Goal: Find specific page/section: Find specific page/section

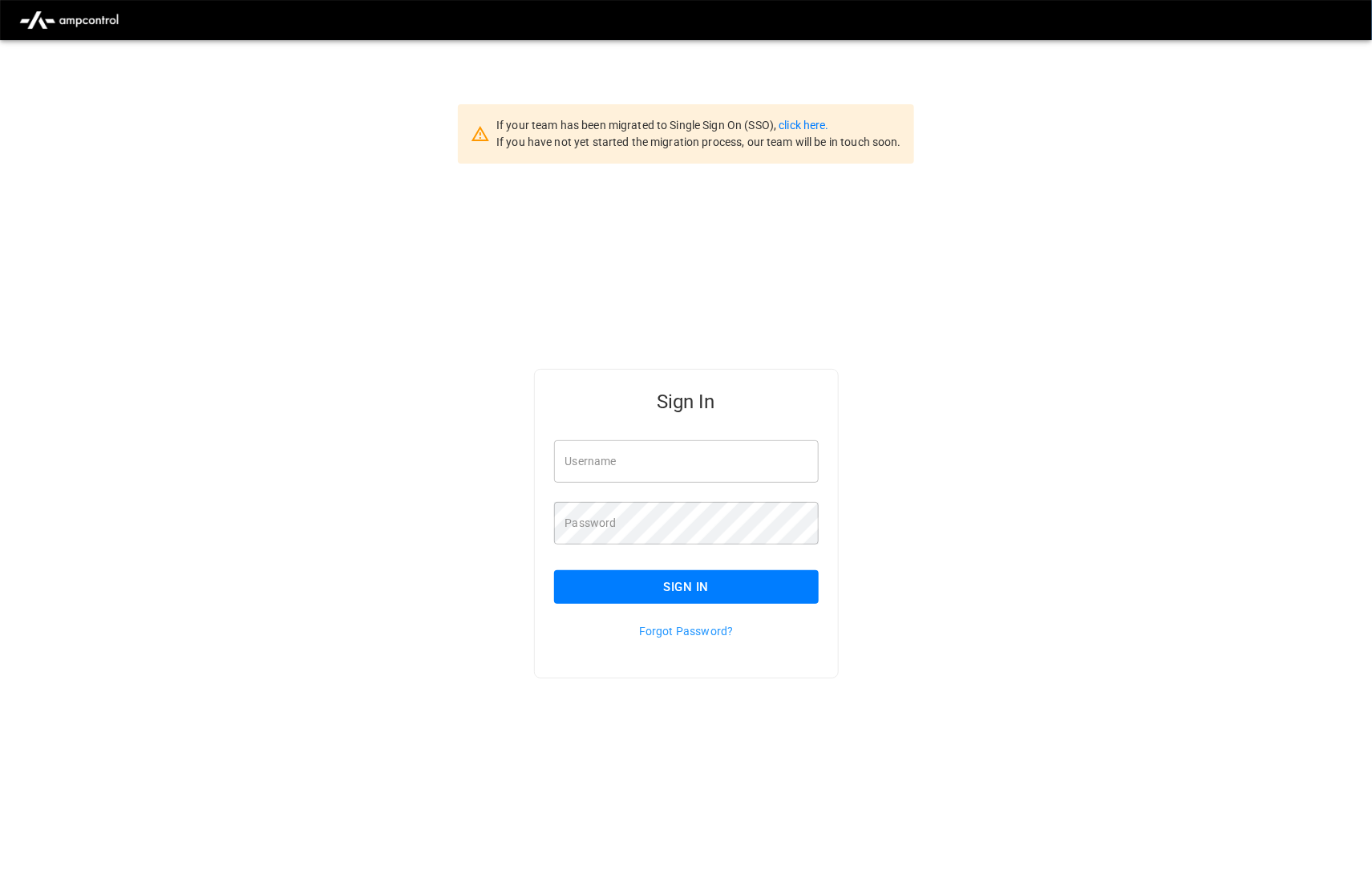
type input "*********"
click at [646, 569] on button "Sign In" at bounding box center [686, 587] width 265 height 34
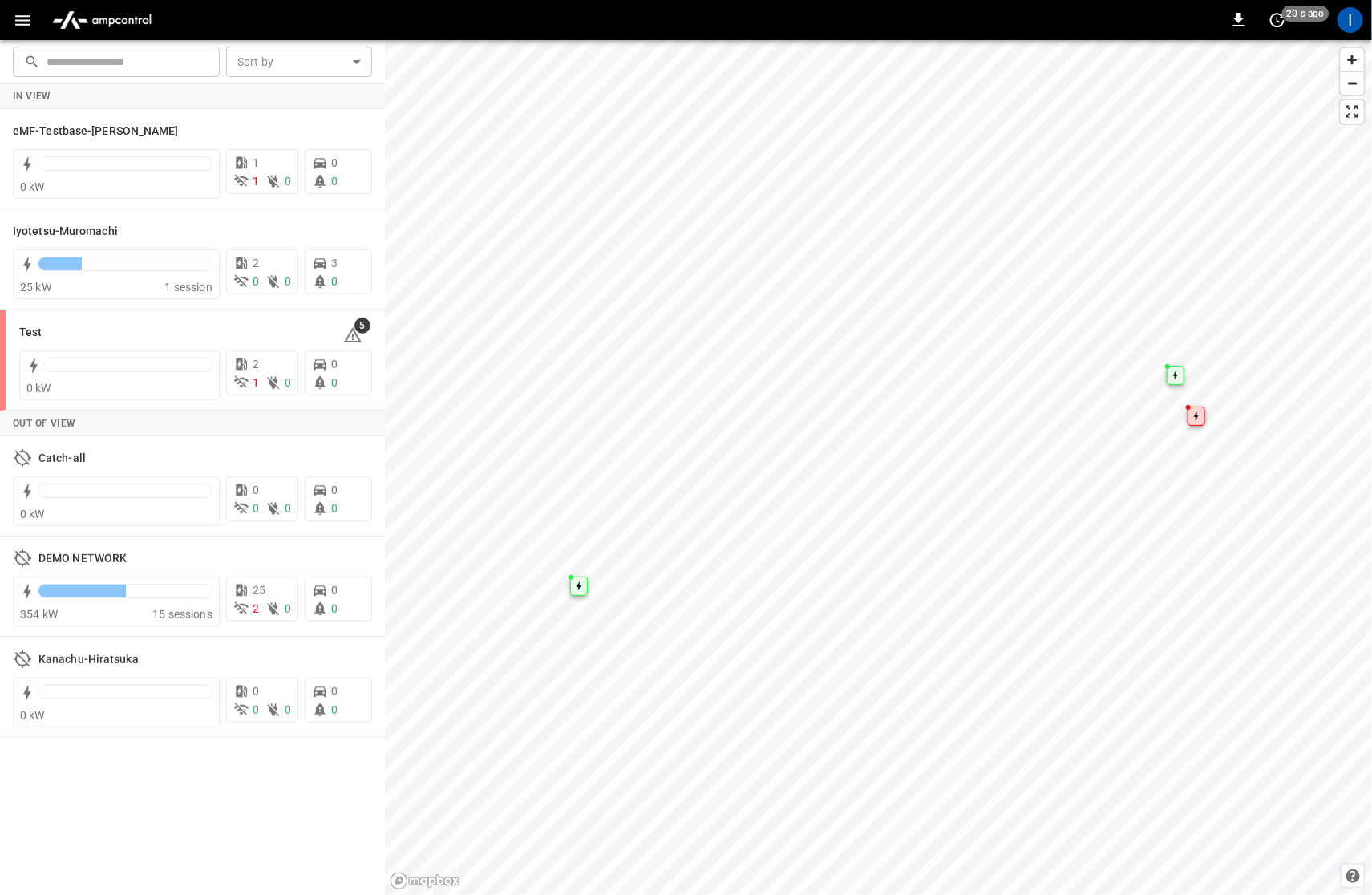
click at [26, 22] on icon "button" at bounding box center [23, 20] width 20 height 20
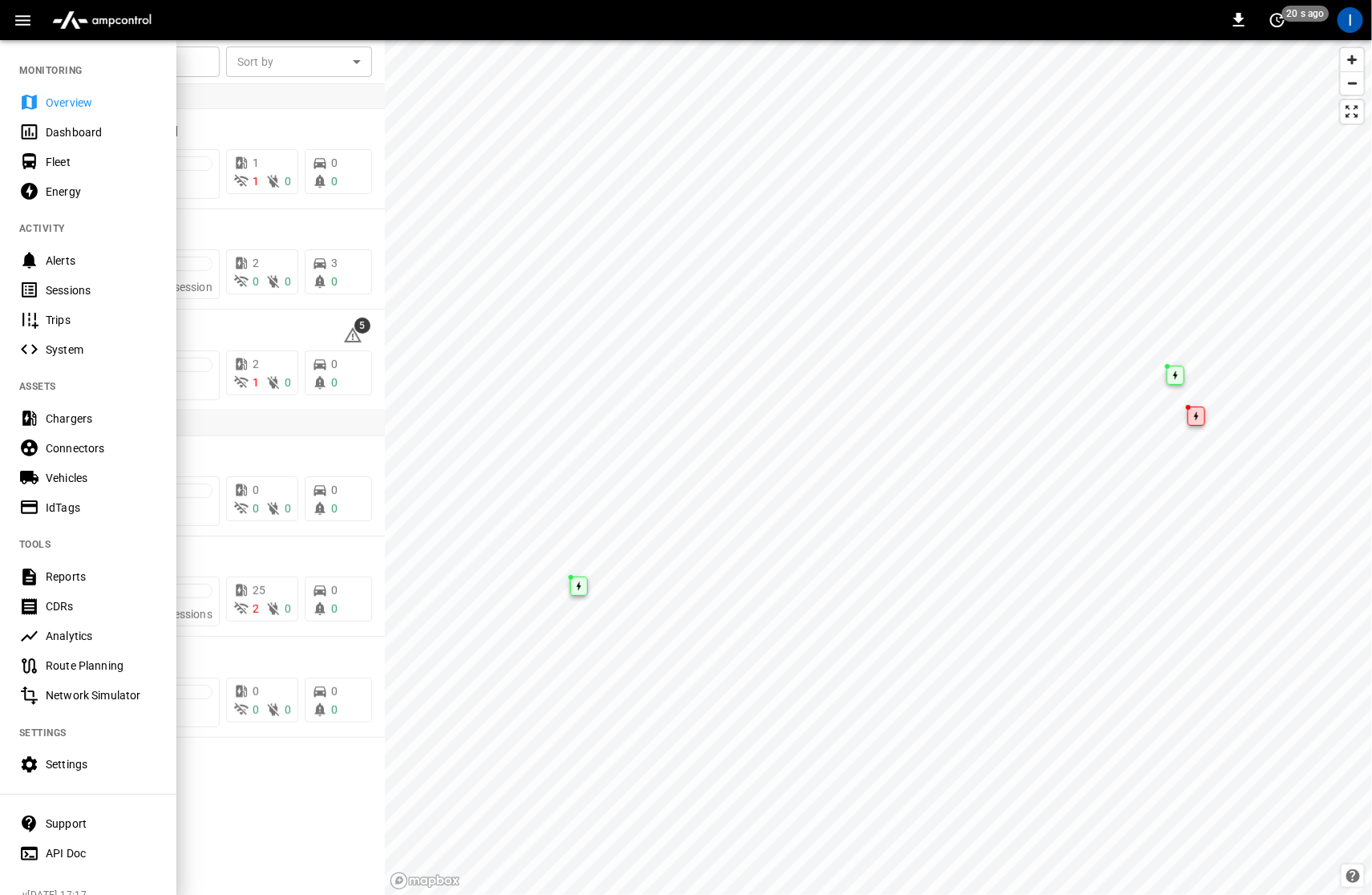
click at [104, 285] on div "Sessions" at bounding box center [102, 291] width 111 height 16
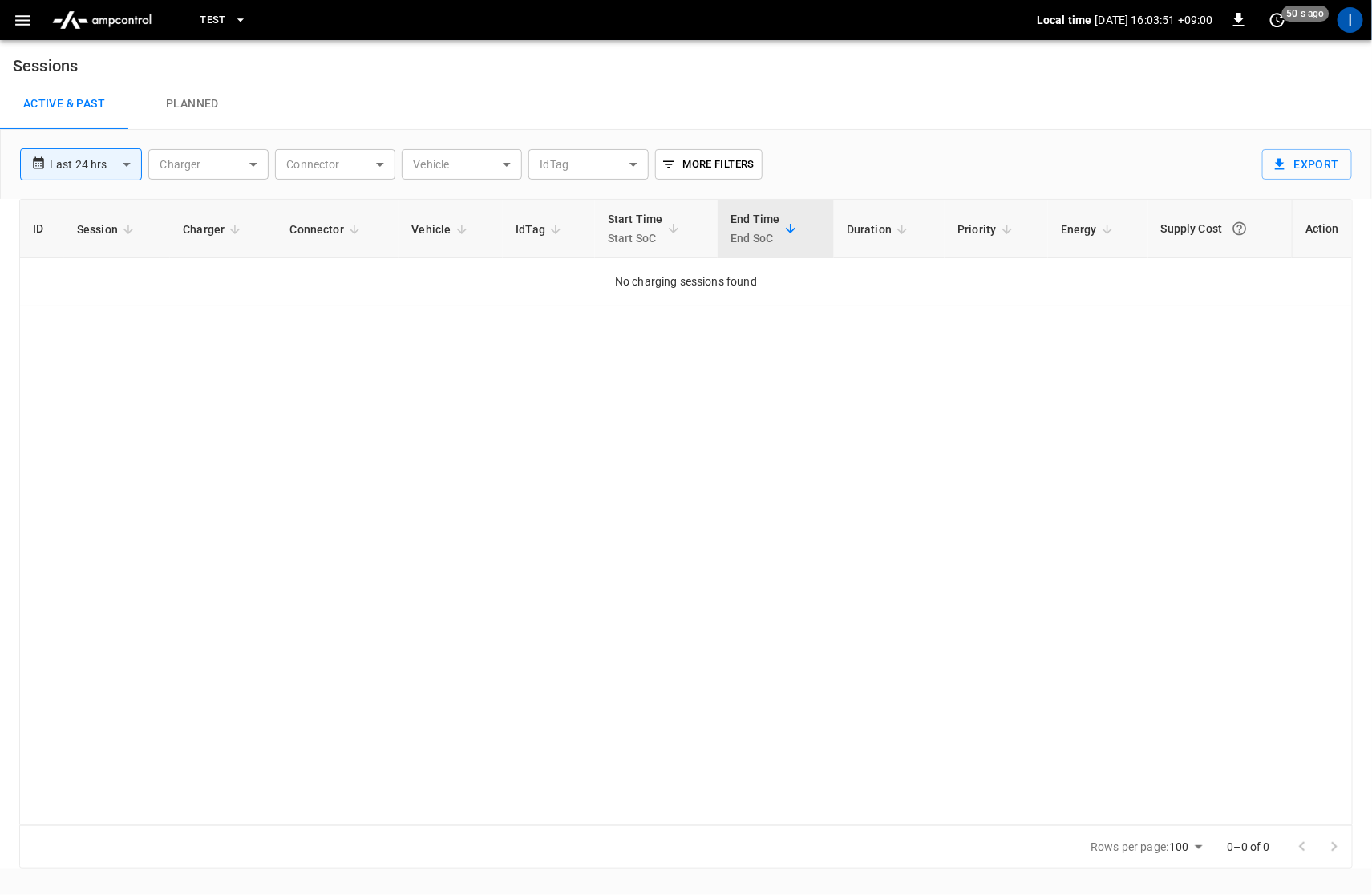
click at [222, 12] on span "Test" at bounding box center [213, 20] width 27 height 19
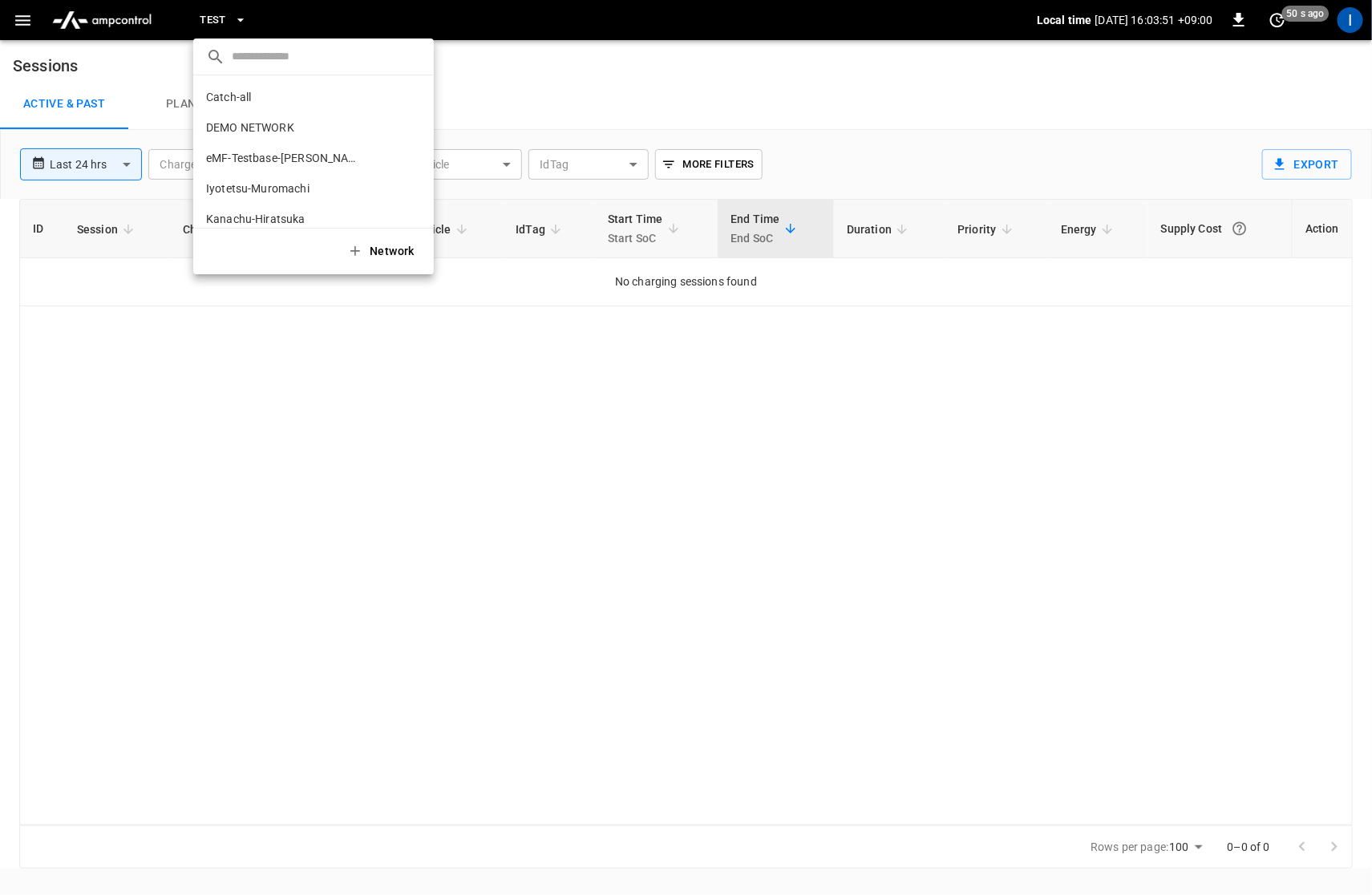
scroll to position [43, 0]
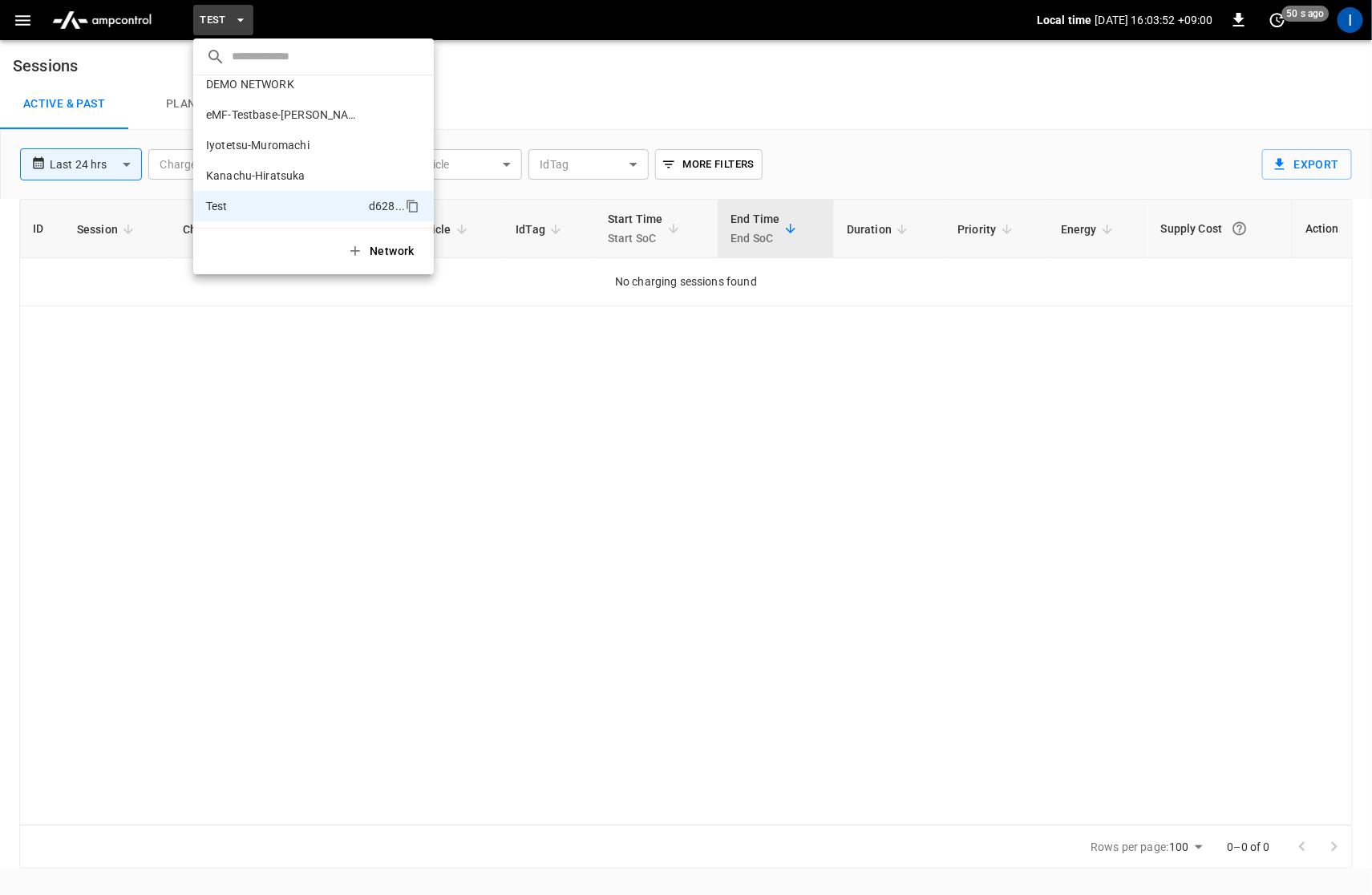
click at [609, 66] on div at bounding box center [686, 447] width 1372 height 895
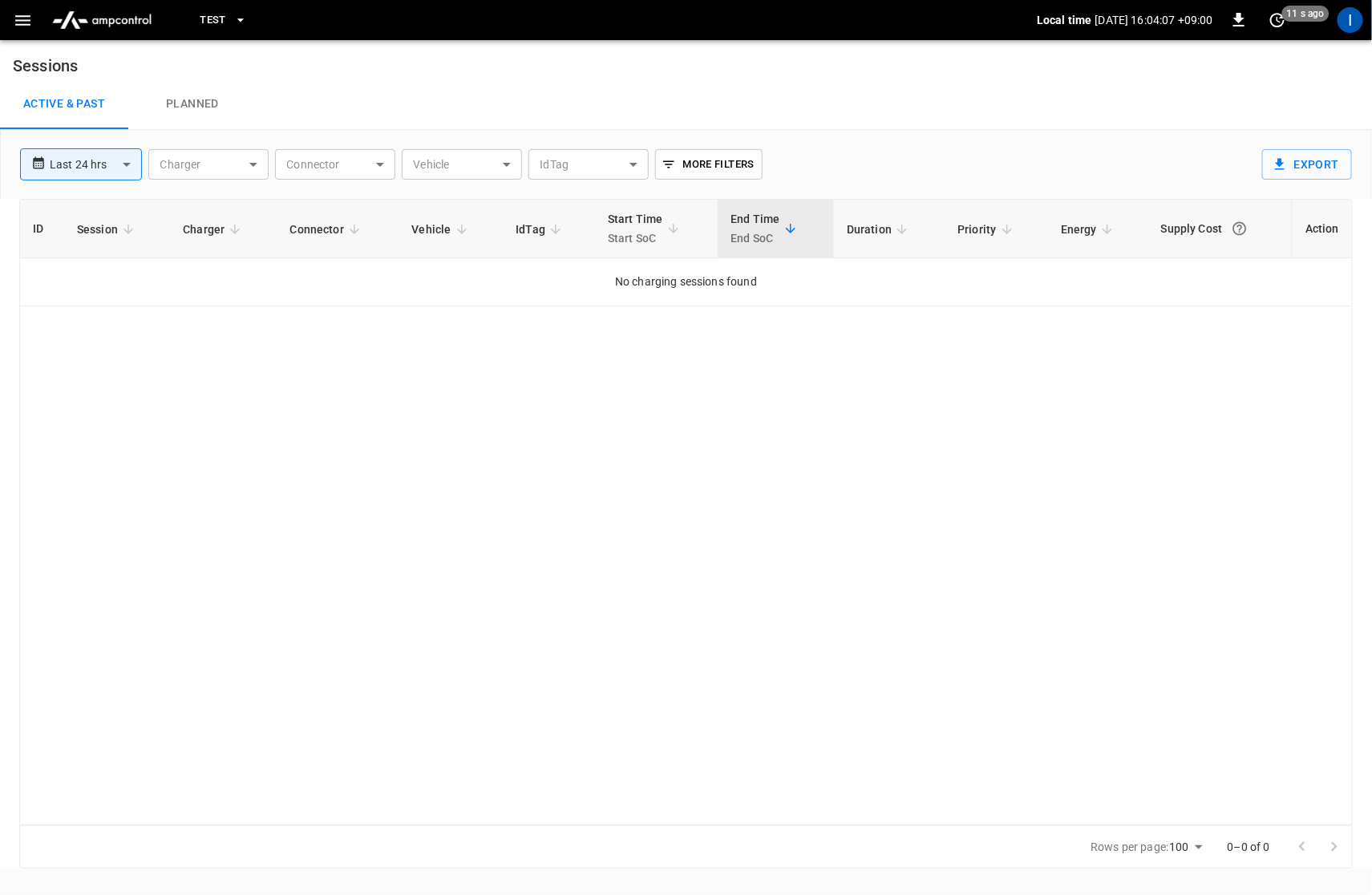
click at [218, 15] on span "Test" at bounding box center [213, 20] width 27 height 19
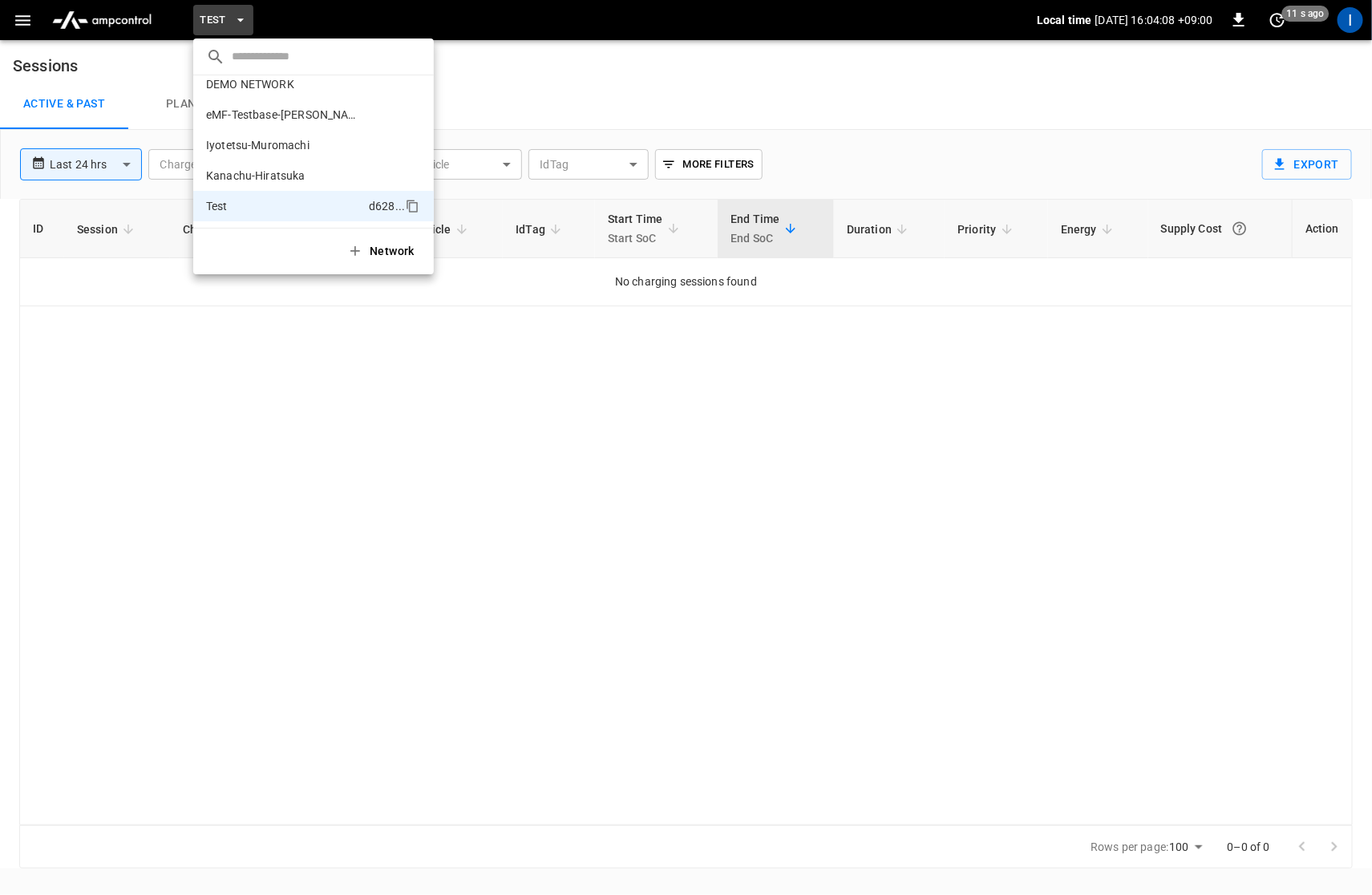
click at [557, 91] on div at bounding box center [686, 447] width 1372 height 895
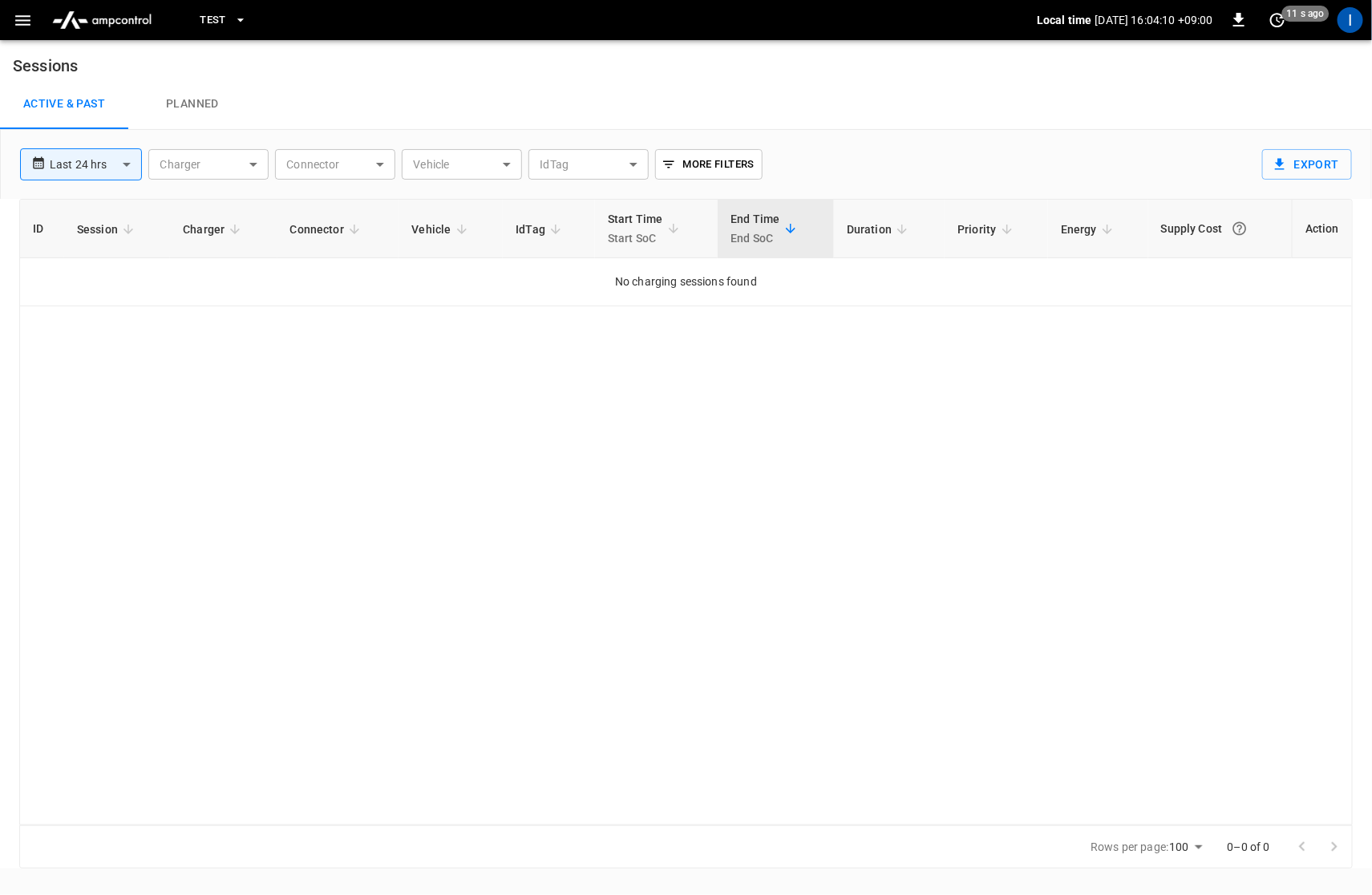
click at [11, 17] on button "button" at bounding box center [22, 20] width 33 height 30
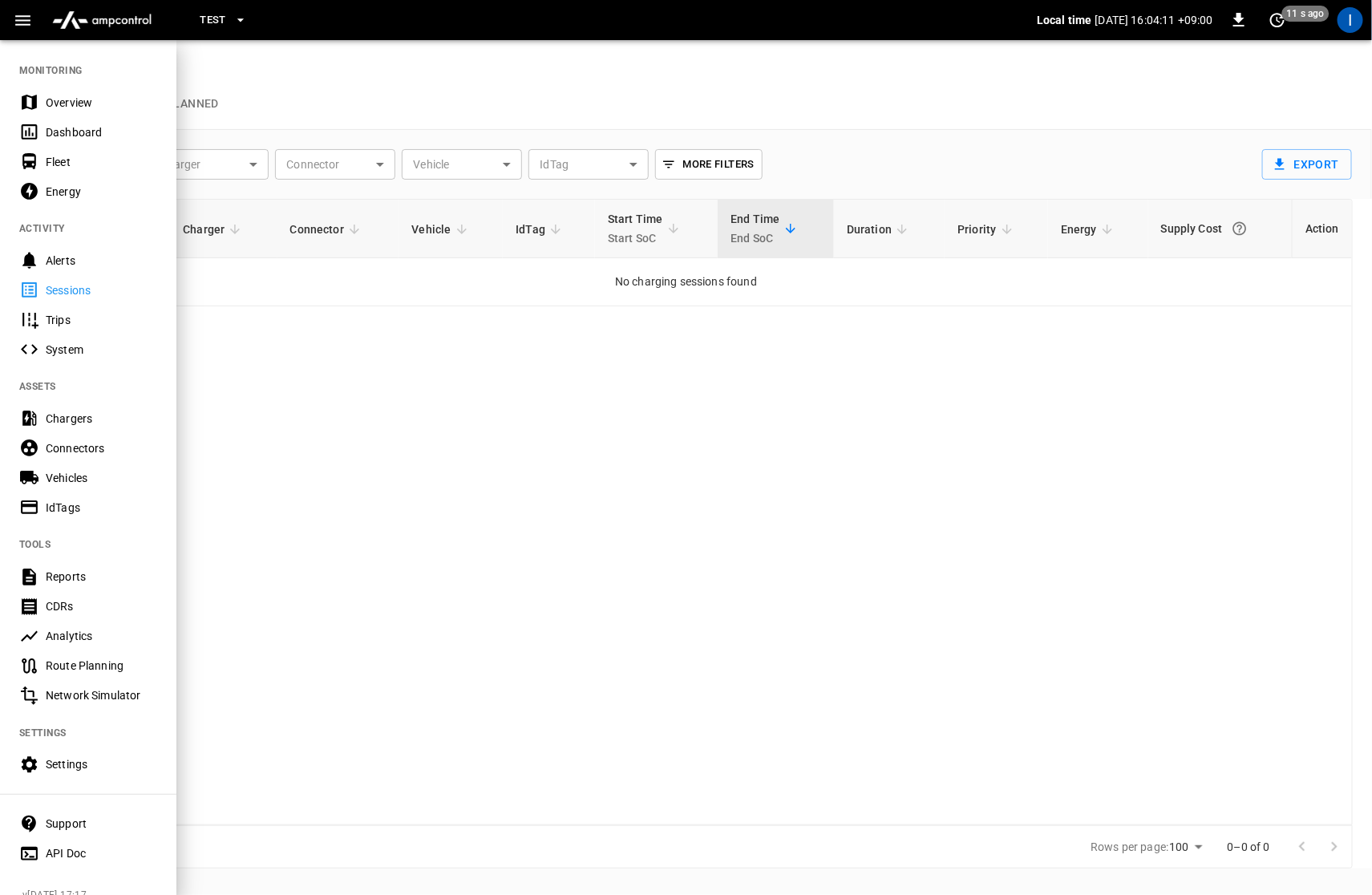
click at [406, 429] on div at bounding box center [686, 447] width 1372 height 895
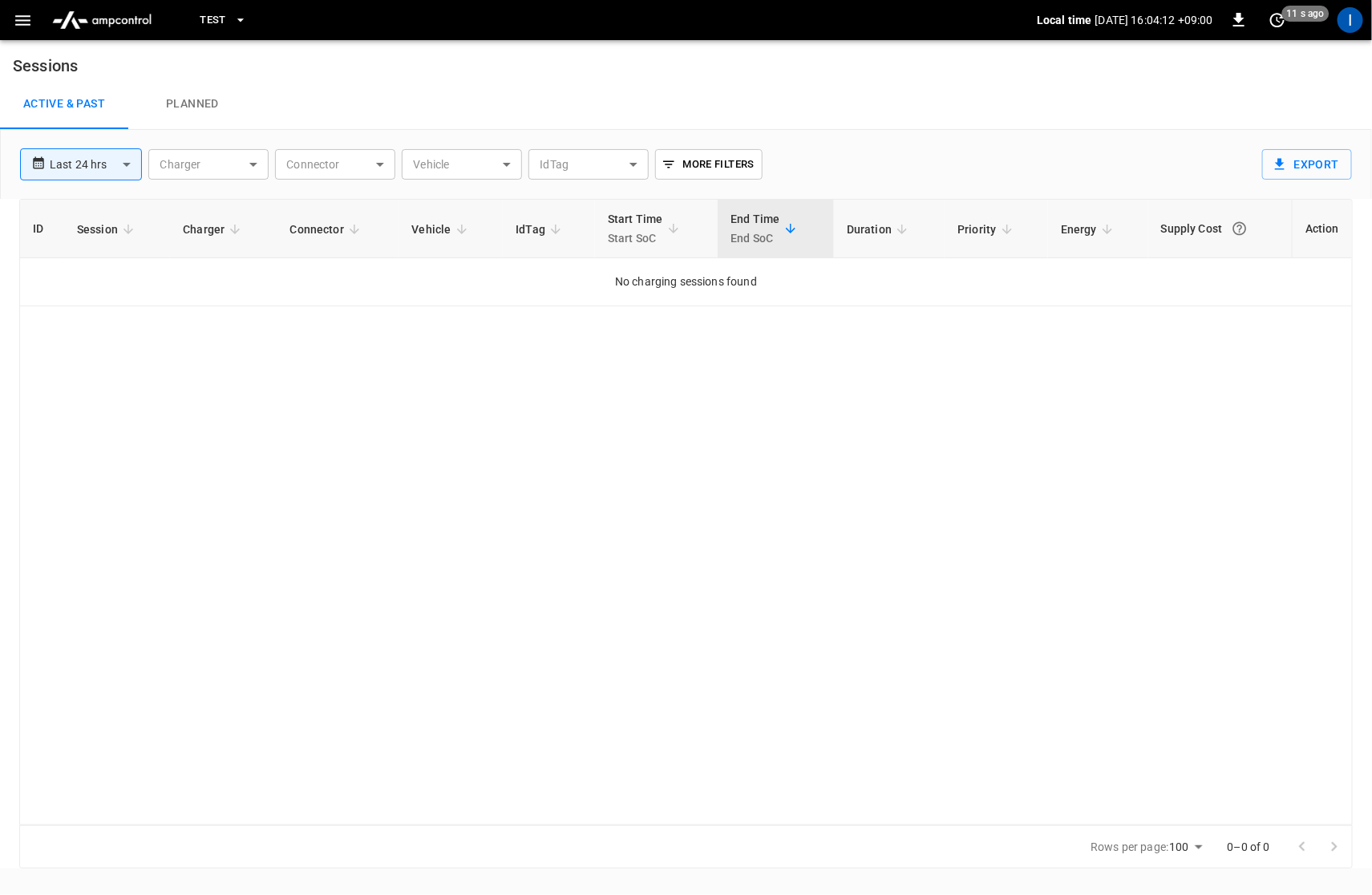
click at [19, 21] on icon "button" at bounding box center [23, 20] width 20 height 20
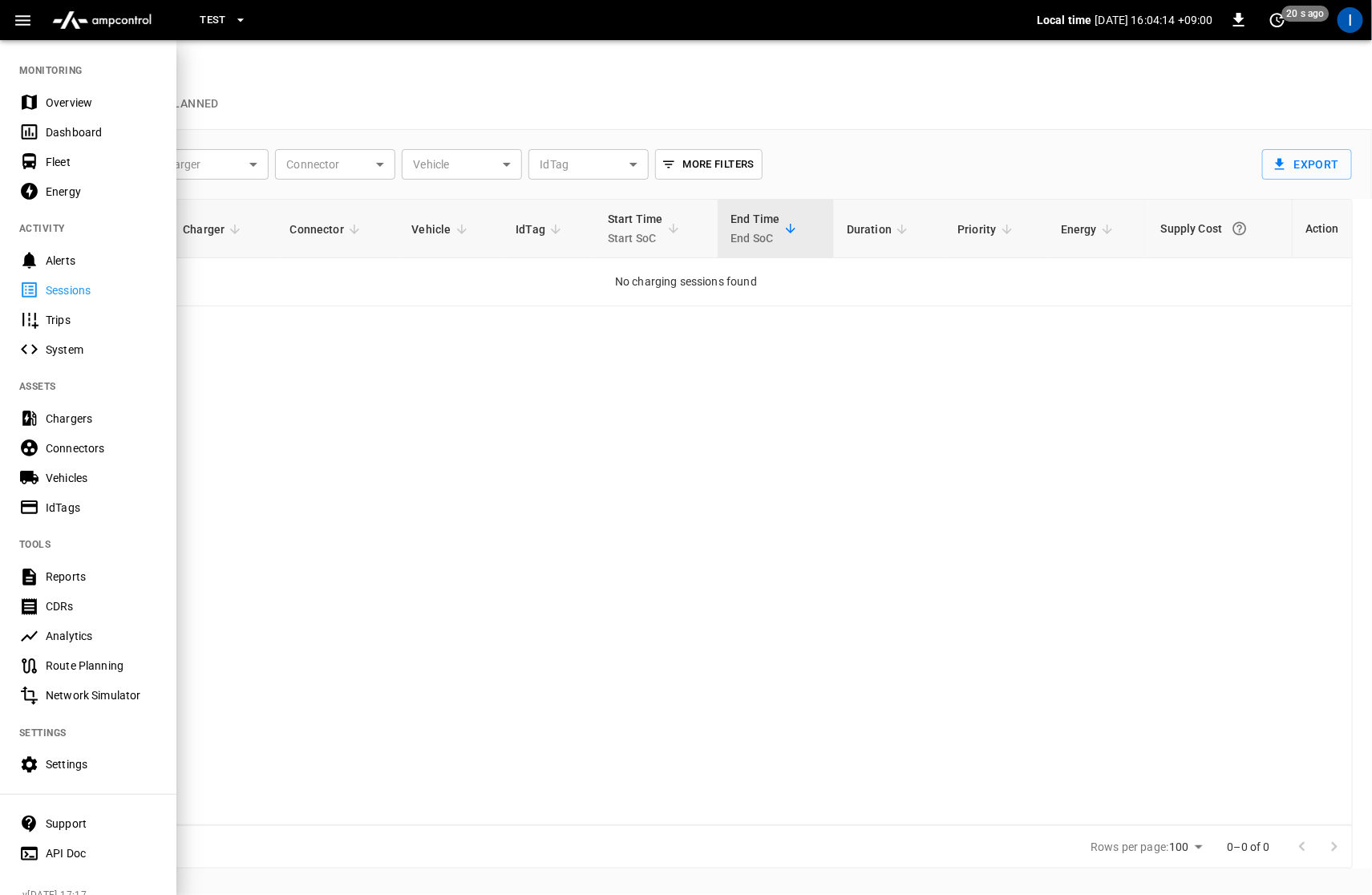
click at [87, 415] on div "Chargers" at bounding box center [102, 419] width 111 height 16
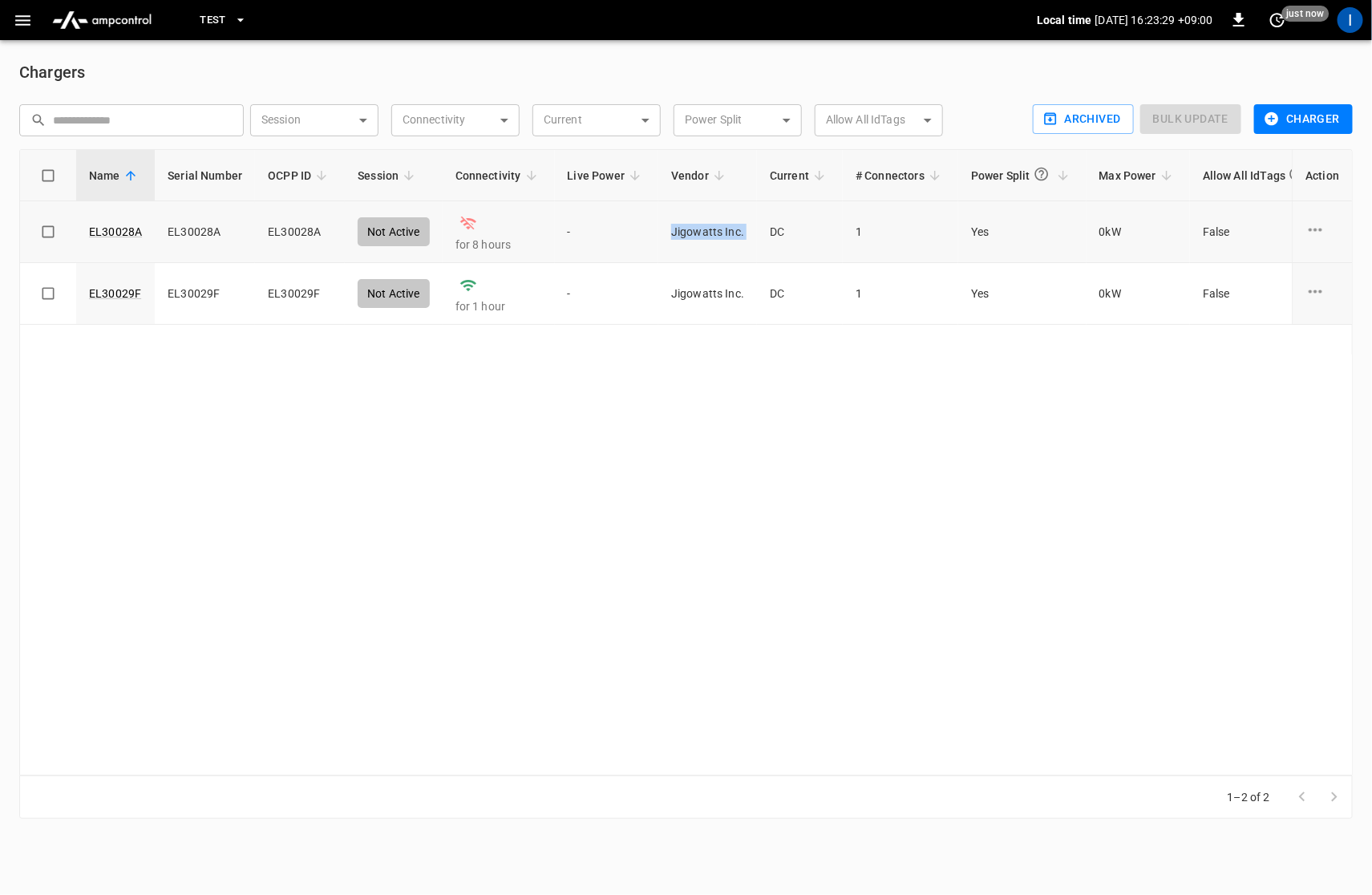
drag, startPoint x: 667, startPoint y: 231, endPoint x: 760, endPoint y: 231, distance: 93.0
click at [760, 231] on tr "EL30028A EL30028A EL30028A Not Active for 8 hours - Jigowatts Inc. DC 1 Yes 0 k…" at bounding box center [959, 232] width 1877 height 62
copy td "Jigowatts Inc."
